Goal: Find specific page/section: Find specific page/section

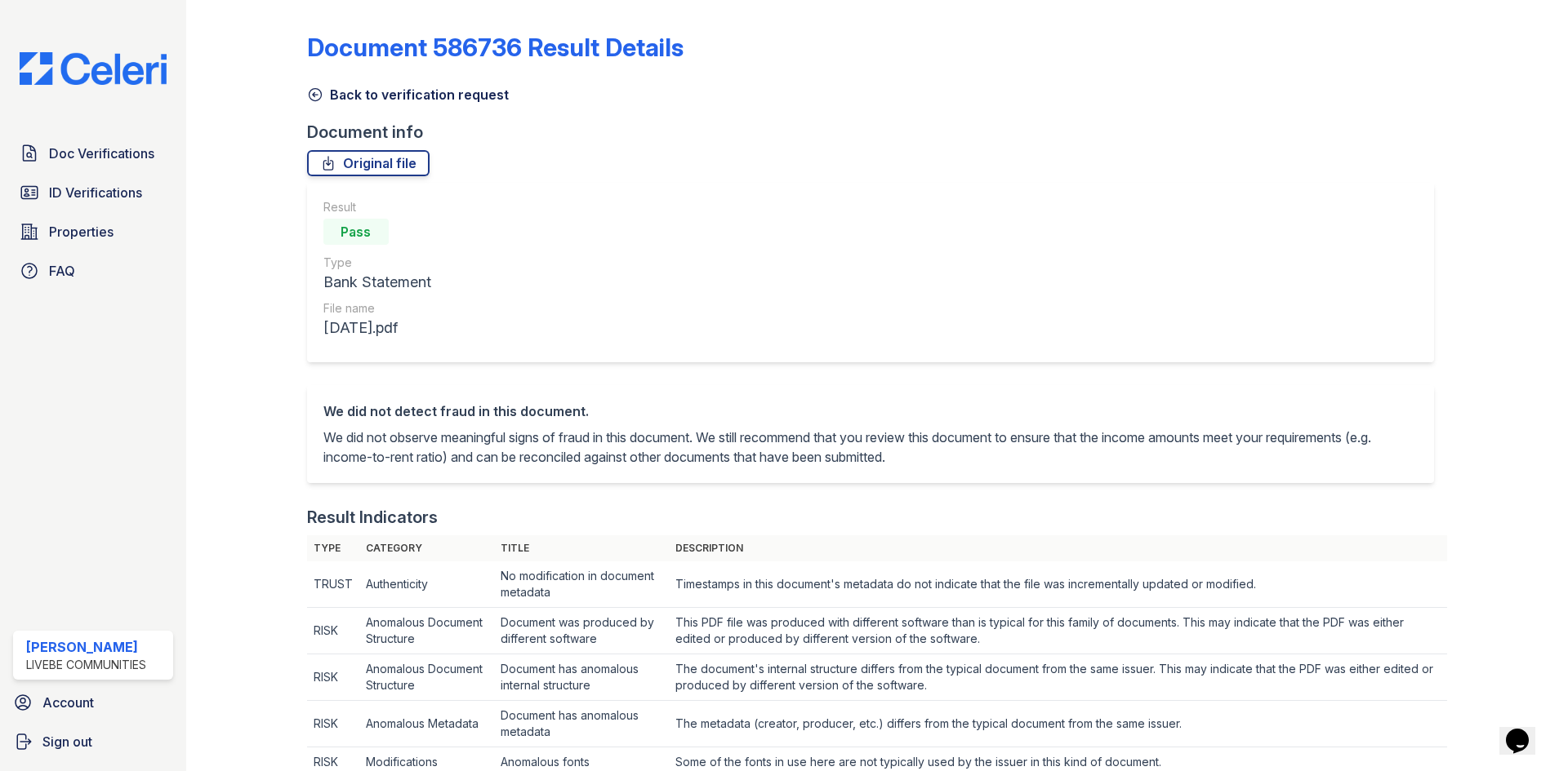
click at [317, 95] on icon at bounding box center [315, 94] width 16 height 16
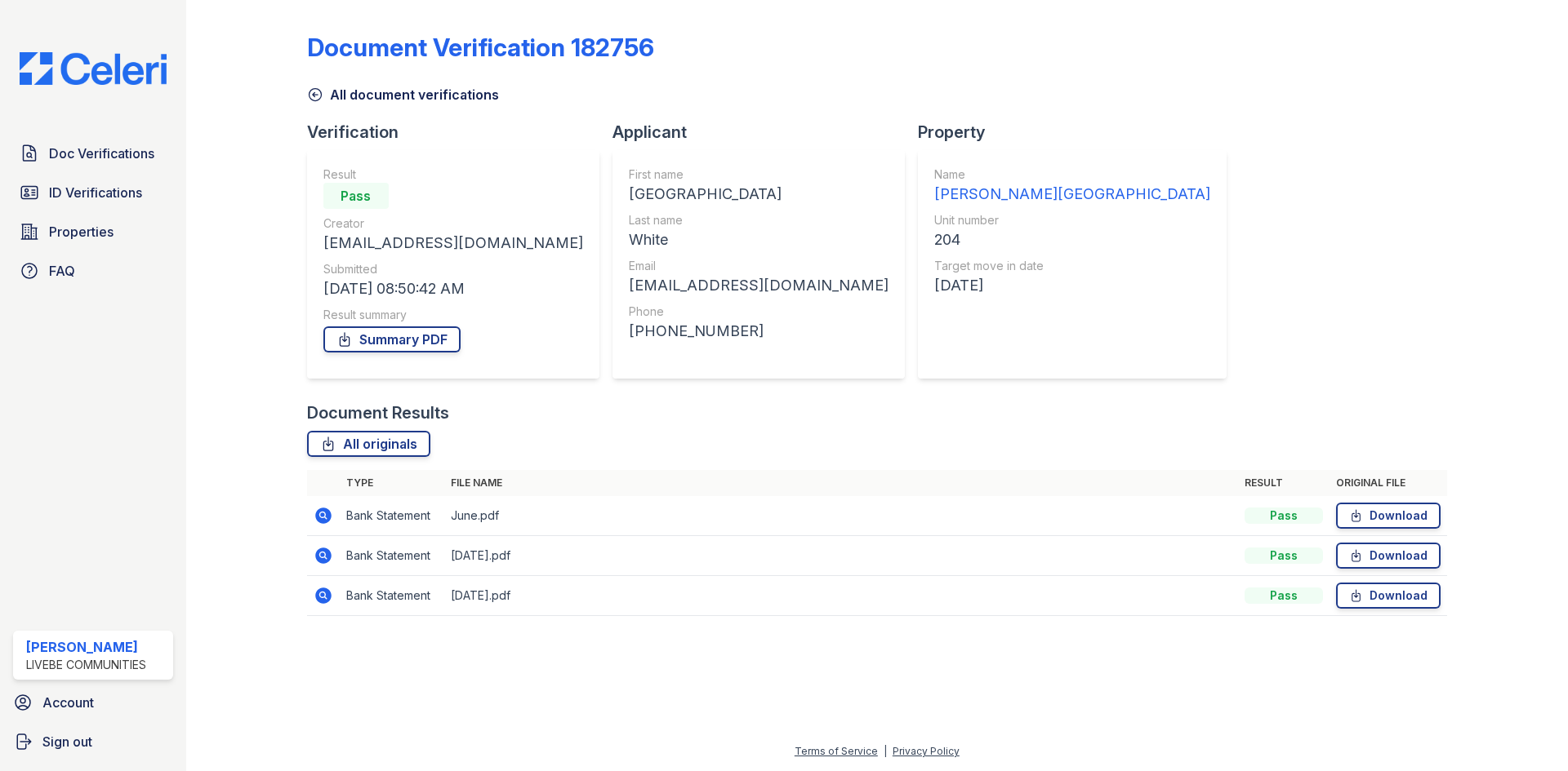
click at [324, 599] on icon at bounding box center [324, 596] width 16 height 16
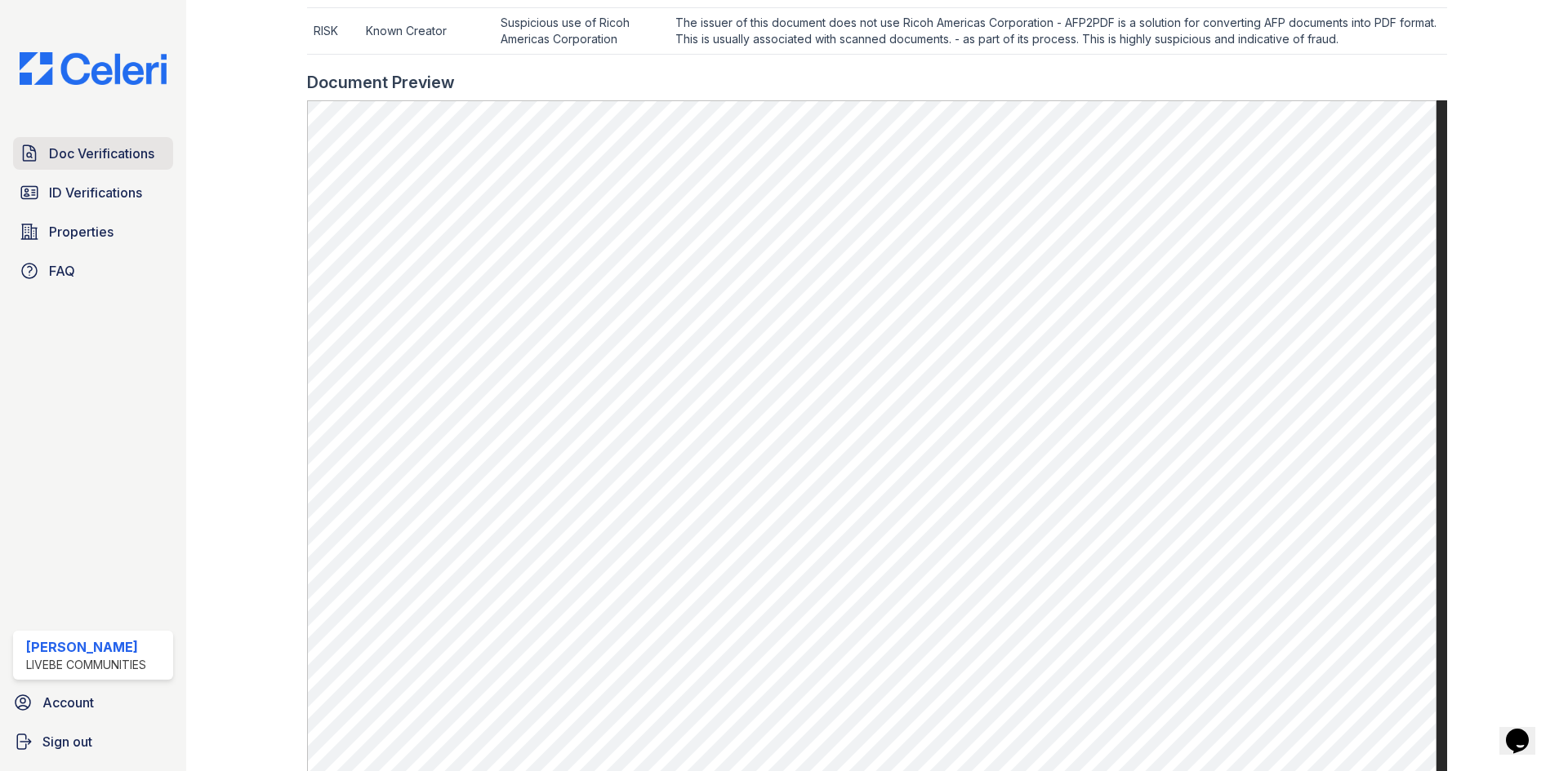
click at [45, 157] on link "Doc Verifications" at bounding box center [94, 154] width 160 height 32
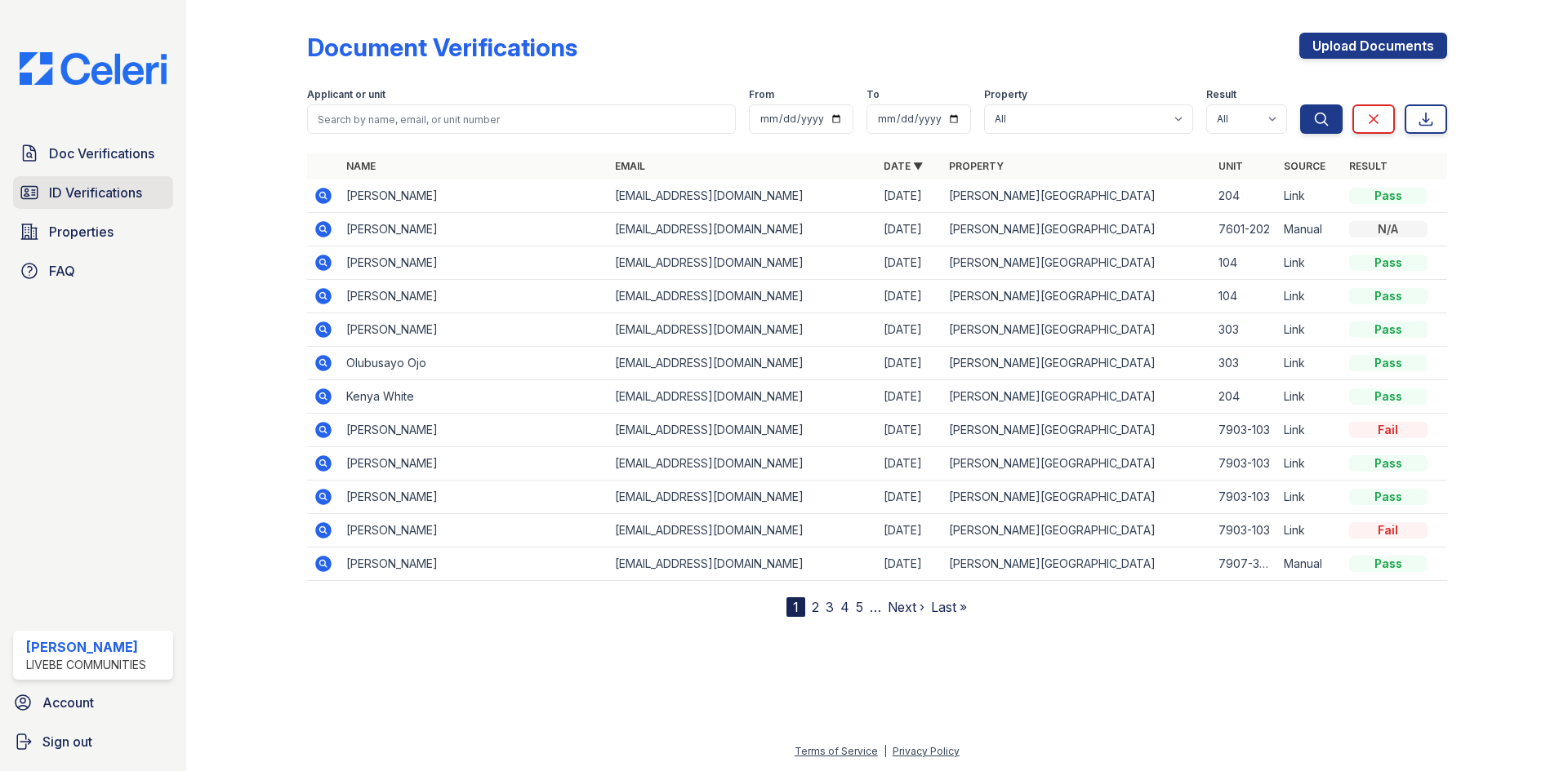
click at [77, 188] on span "ID Verifications" at bounding box center [95, 192] width 94 height 20
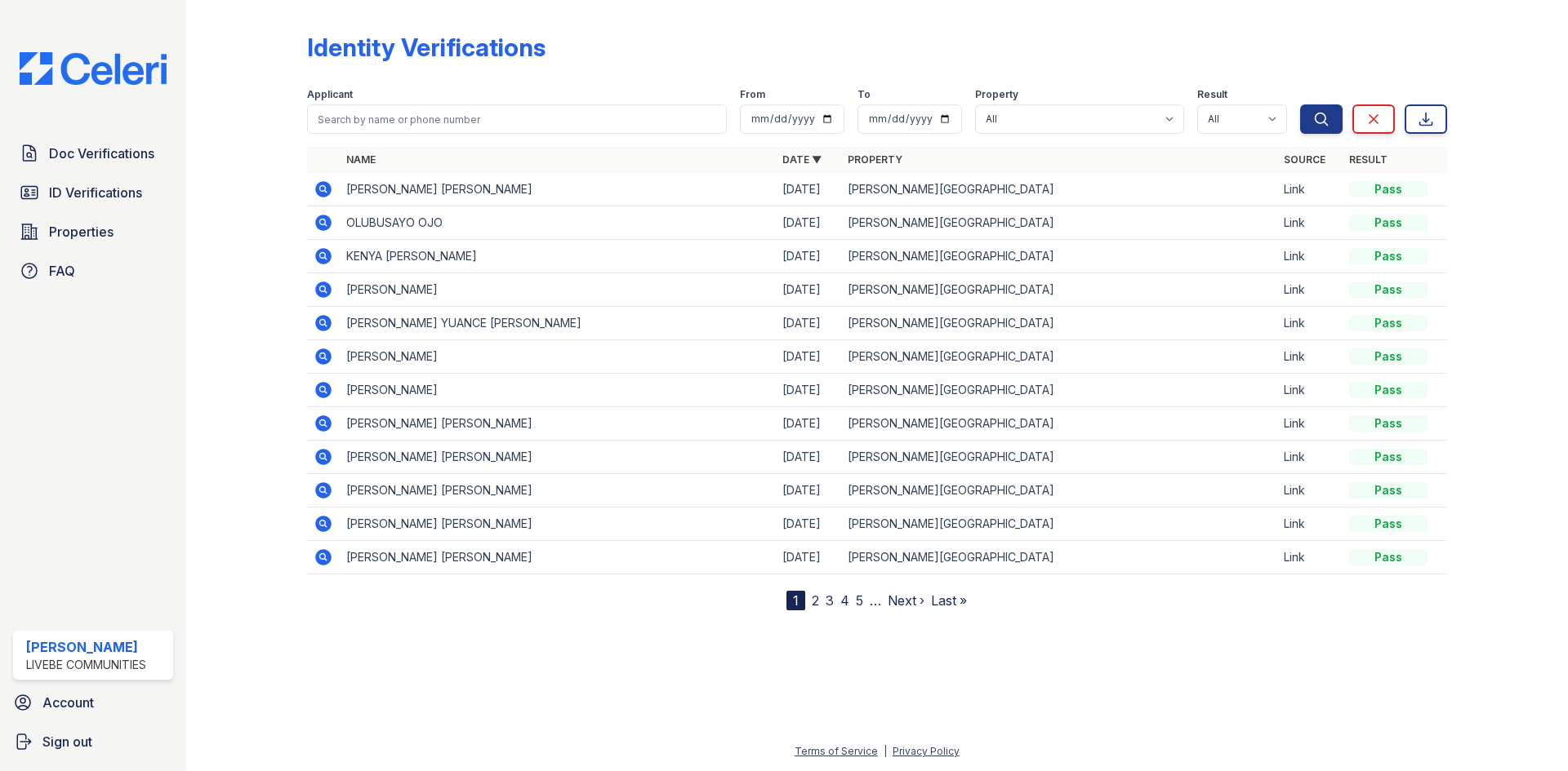
click at [327, 187] on icon at bounding box center [324, 190] width 16 height 16
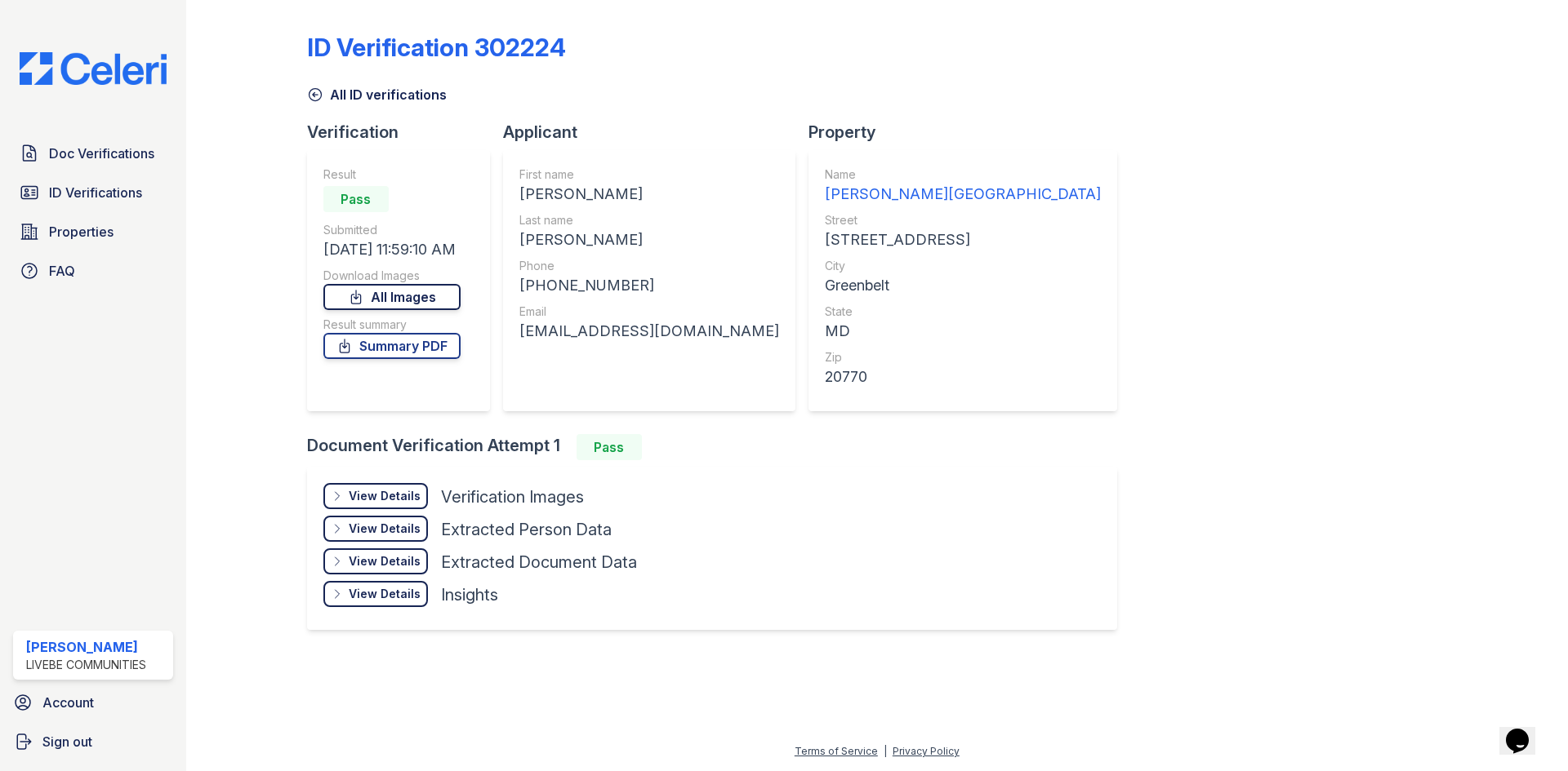
click at [420, 297] on link "All Images" at bounding box center [392, 297] width 138 height 26
click at [102, 147] on span "Doc Verifications" at bounding box center [101, 154] width 105 height 20
